Goal: Task Accomplishment & Management: Use online tool/utility

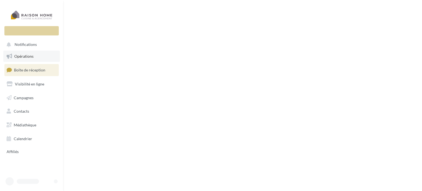
click at [25, 55] on span "Opérations" at bounding box center [23, 56] width 19 height 5
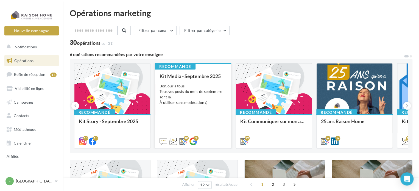
click at [190, 102] on div "Bonjour à tous, Tous vos posts du mois de septembre sont là. À utiliser sans mo…" at bounding box center [193, 94] width 67 height 22
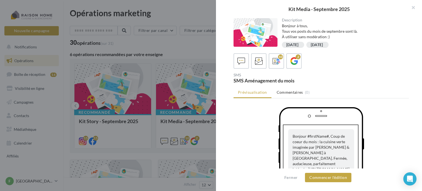
scroll to position [26, 0]
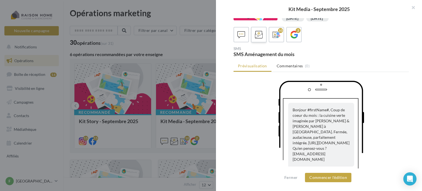
click at [259, 40] on label at bounding box center [259, 35] width 16 height 16
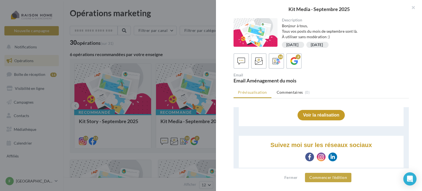
scroll to position [305, 0]
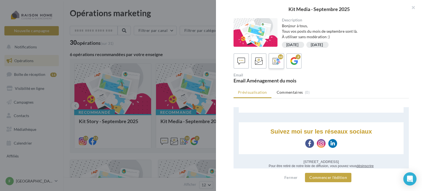
click at [273, 61] on icon at bounding box center [277, 61] width 8 height 8
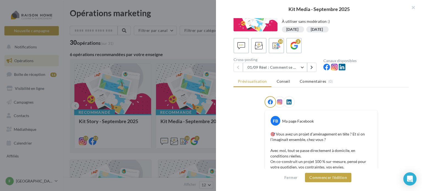
scroll to position [0, 0]
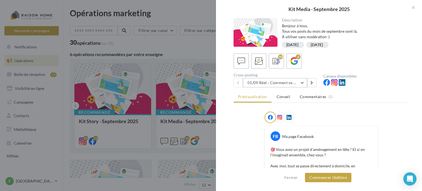
click at [282, 83] on button "01/09 Réel : Comment se passe un projet Raison Home ?" at bounding box center [275, 82] width 64 height 9
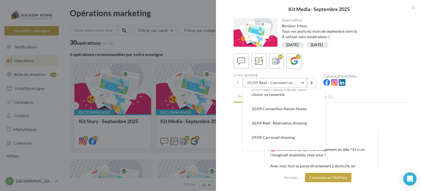
scroll to position [104, 0]
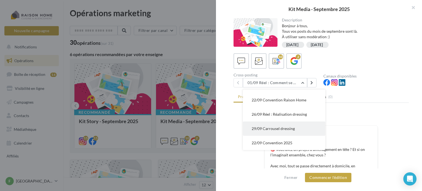
click at [283, 129] on span "29/09 Carrousel dressing" at bounding box center [273, 128] width 43 height 5
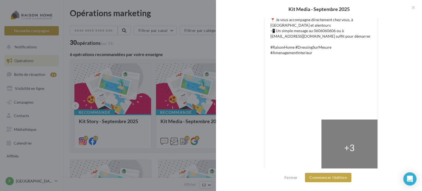
scroll to position [177, 0]
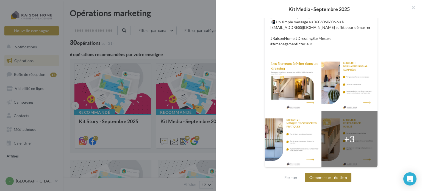
click at [330, 176] on button "Commencer l'édition" at bounding box center [328, 177] width 46 height 9
